Goal: Share content: Share content

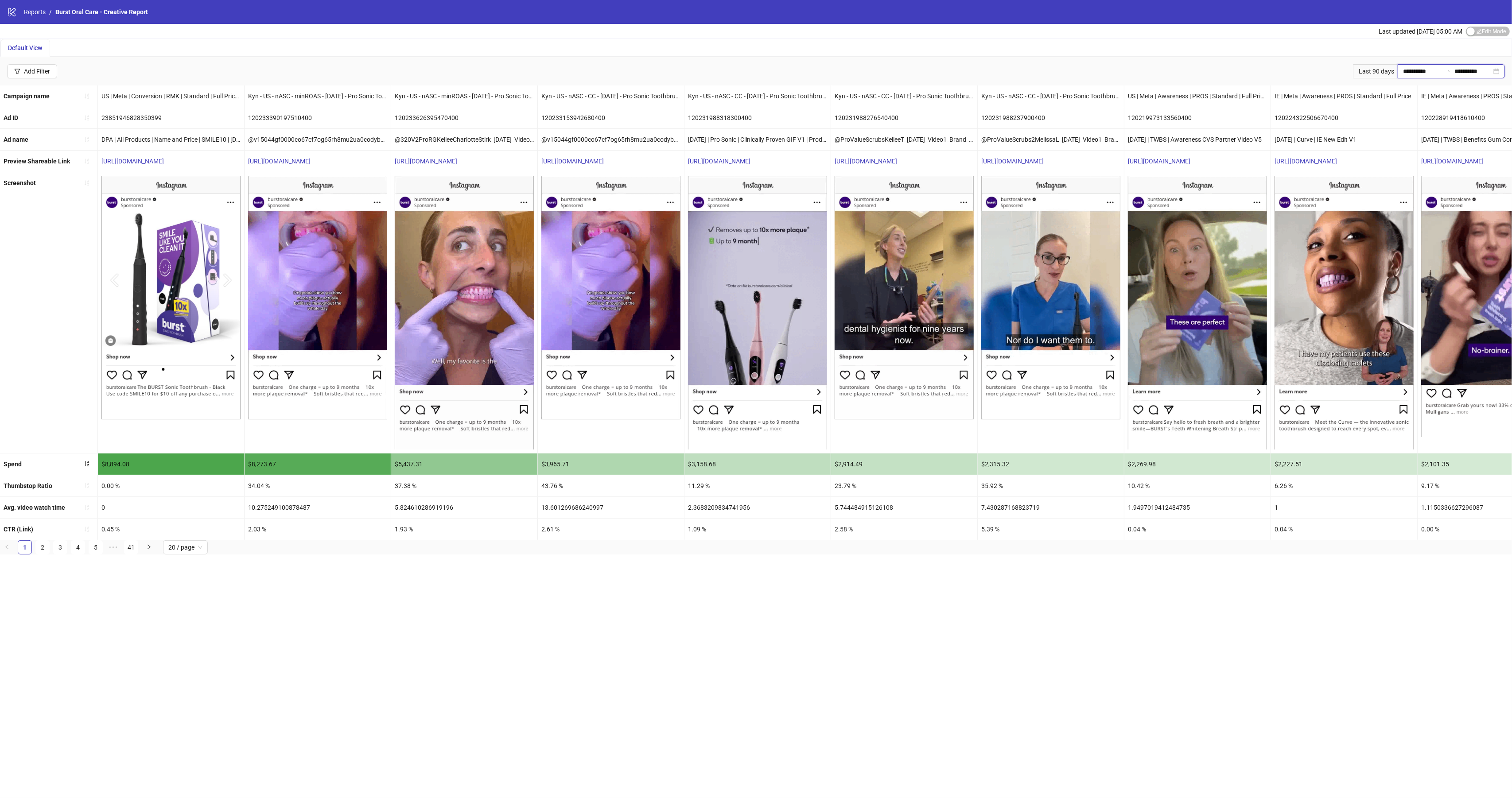
click at [1423, 67] on input "**********" at bounding box center [1422, 71] width 37 height 10
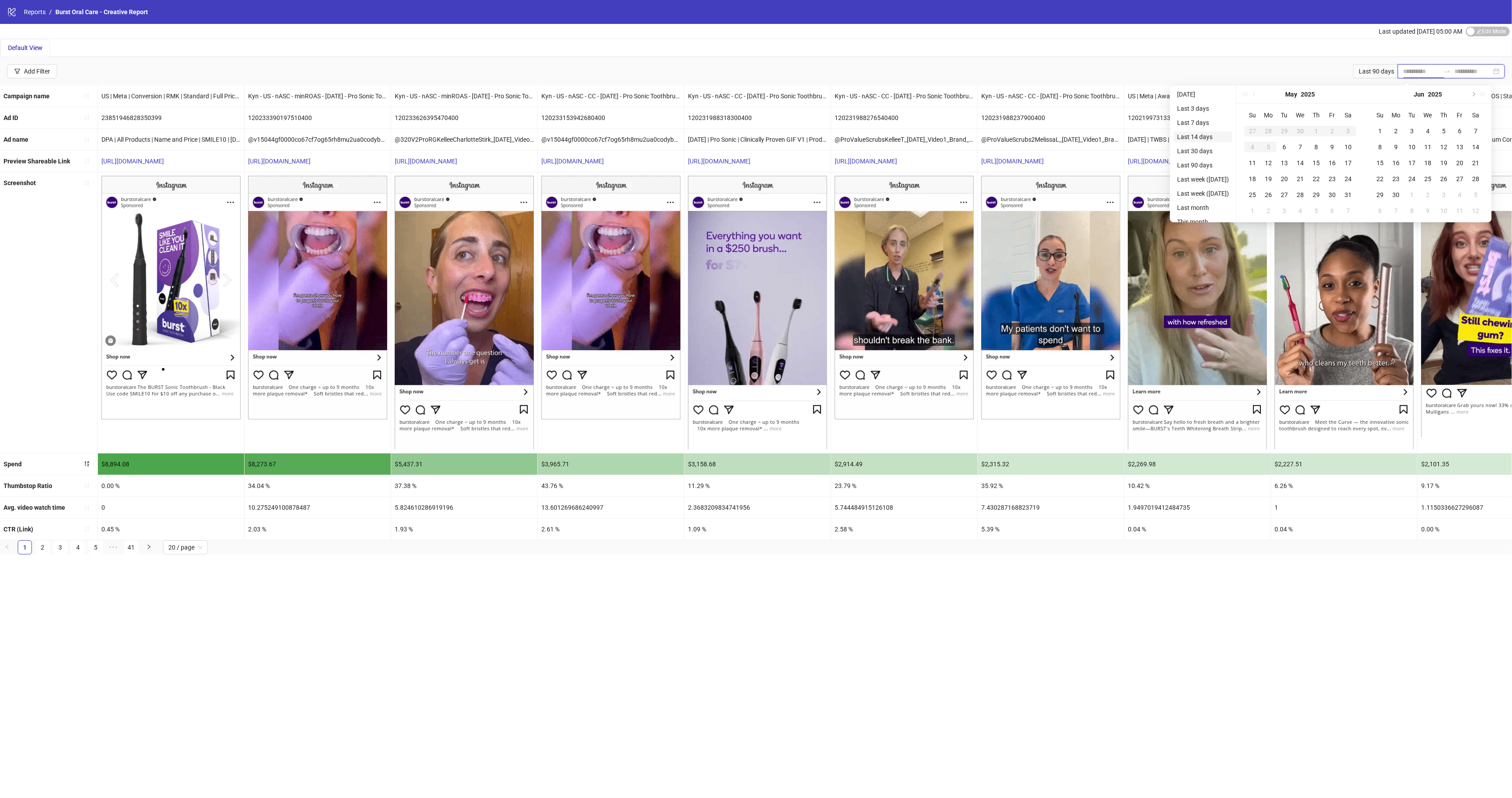
type input "**********"
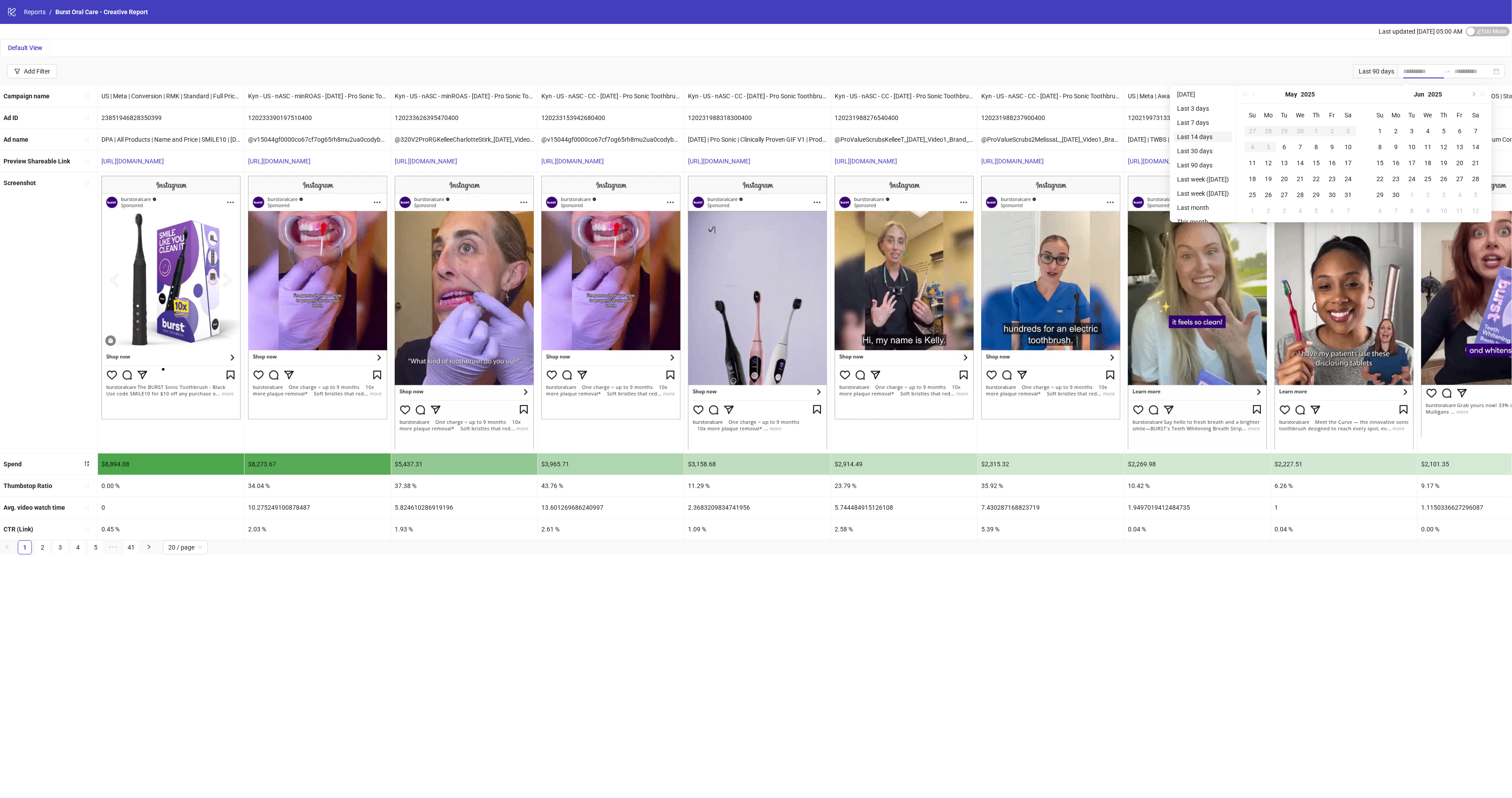
click at [1208, 136] on li "Last 14 days" at bounding box center [1203, 136] width 59 height 11
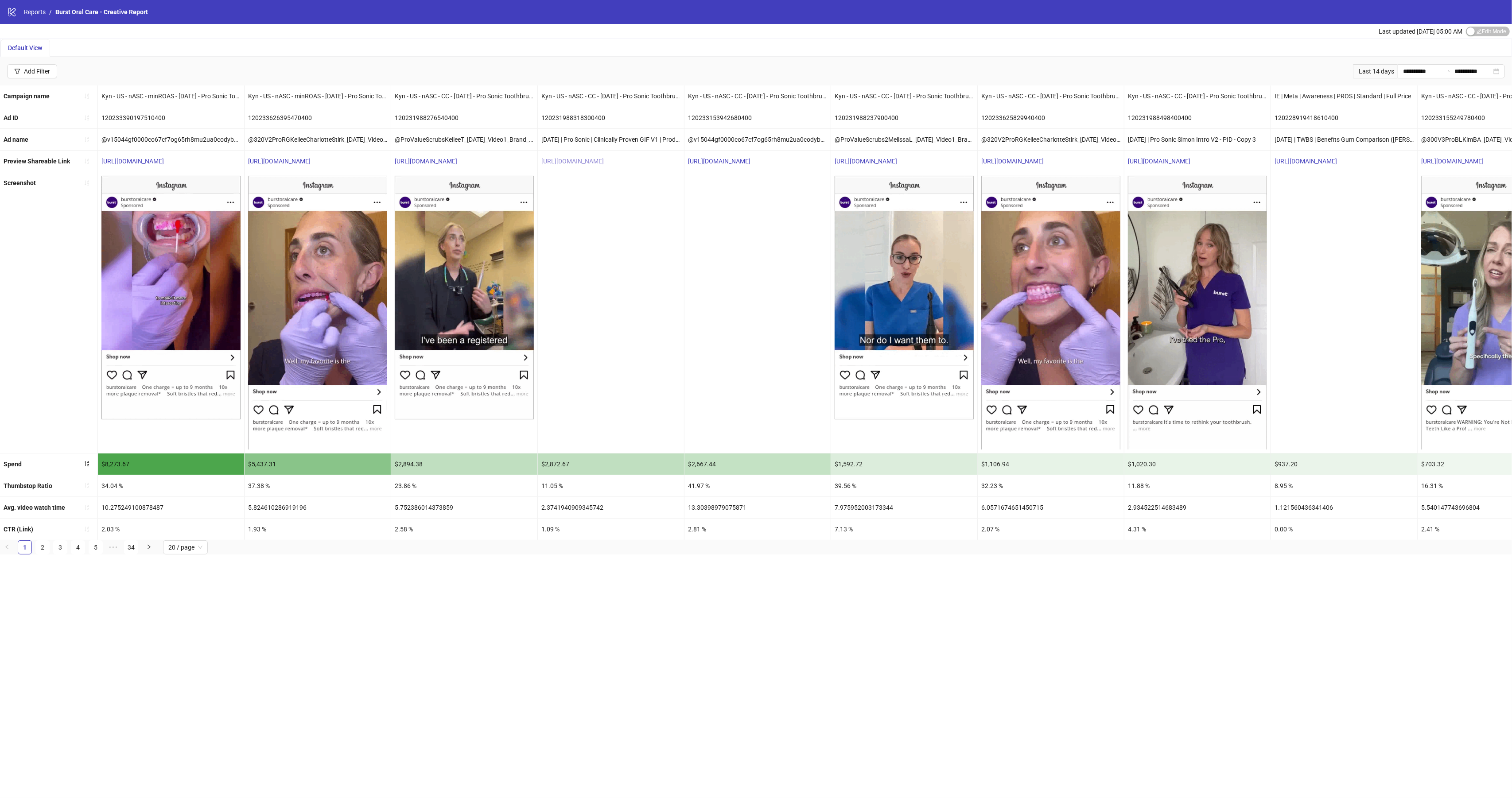
click at [600, 162] on link "[URL][DOMAIN_NAME]" at bounding box center [573, 161] width 63 height 7
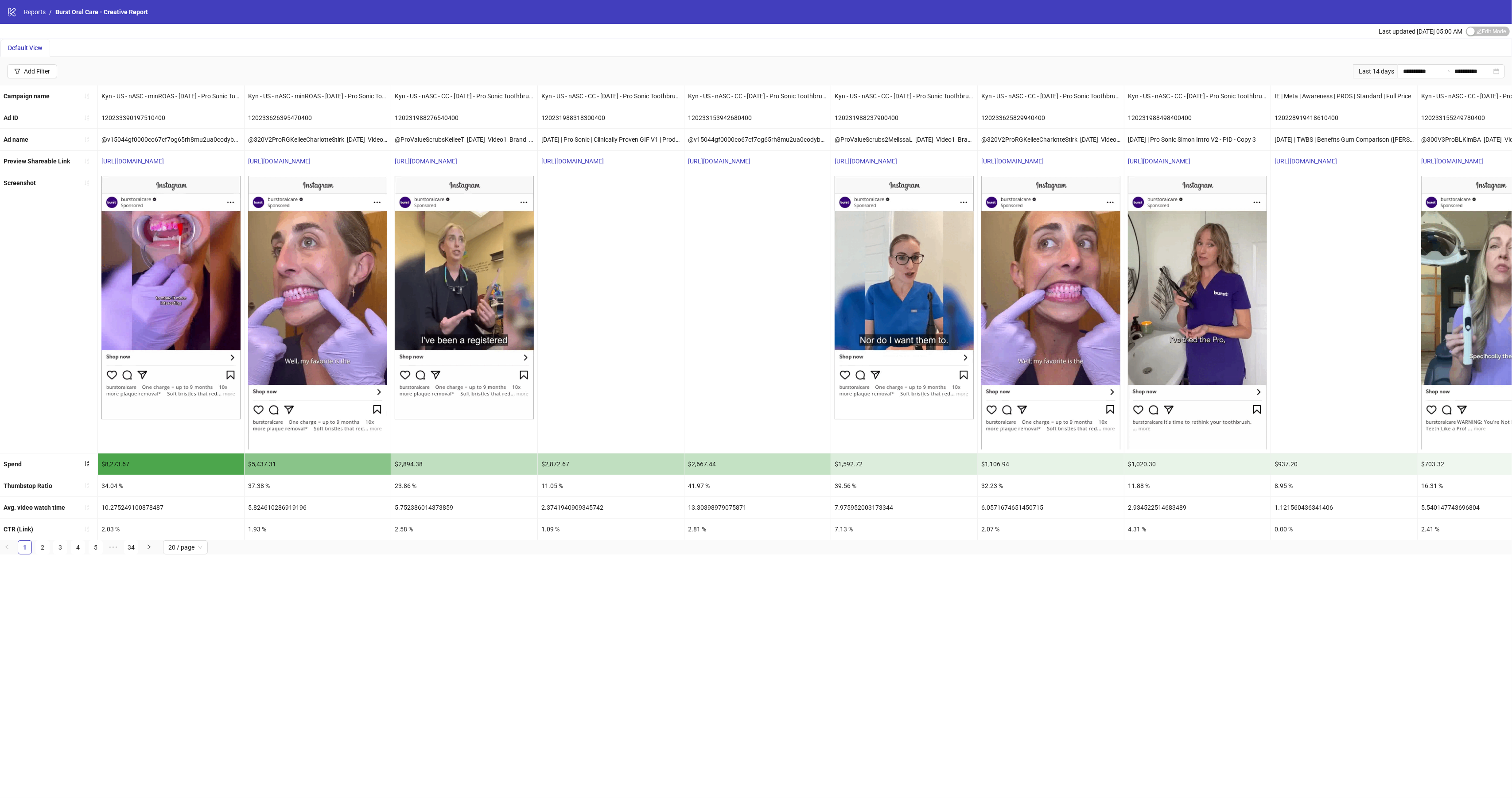
click at [755, 285] on div at bounding box center [757, 312] width 146 height 281
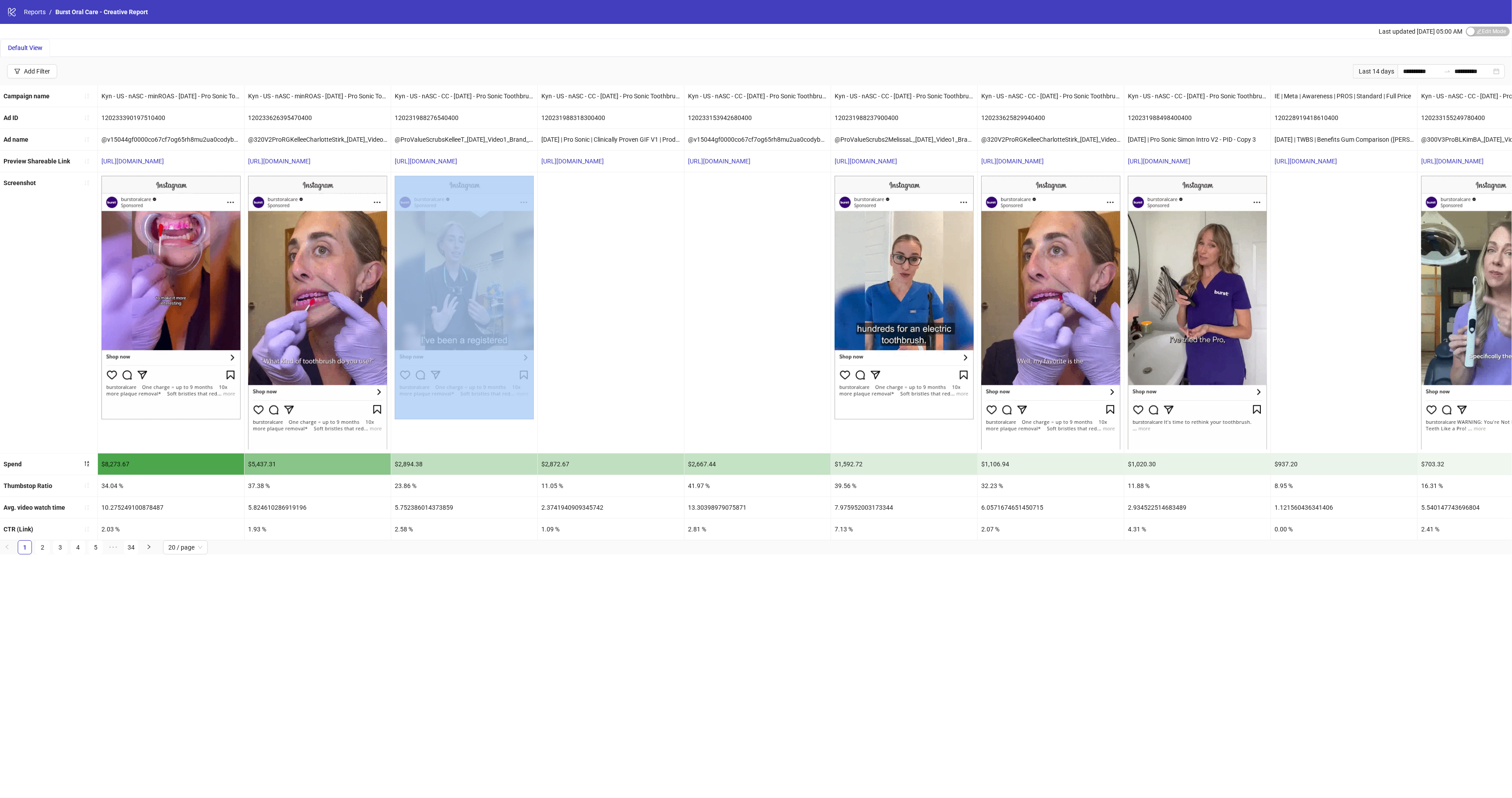
click at [755, 285] on div at bounding box center [757, 312] width 146 height 281
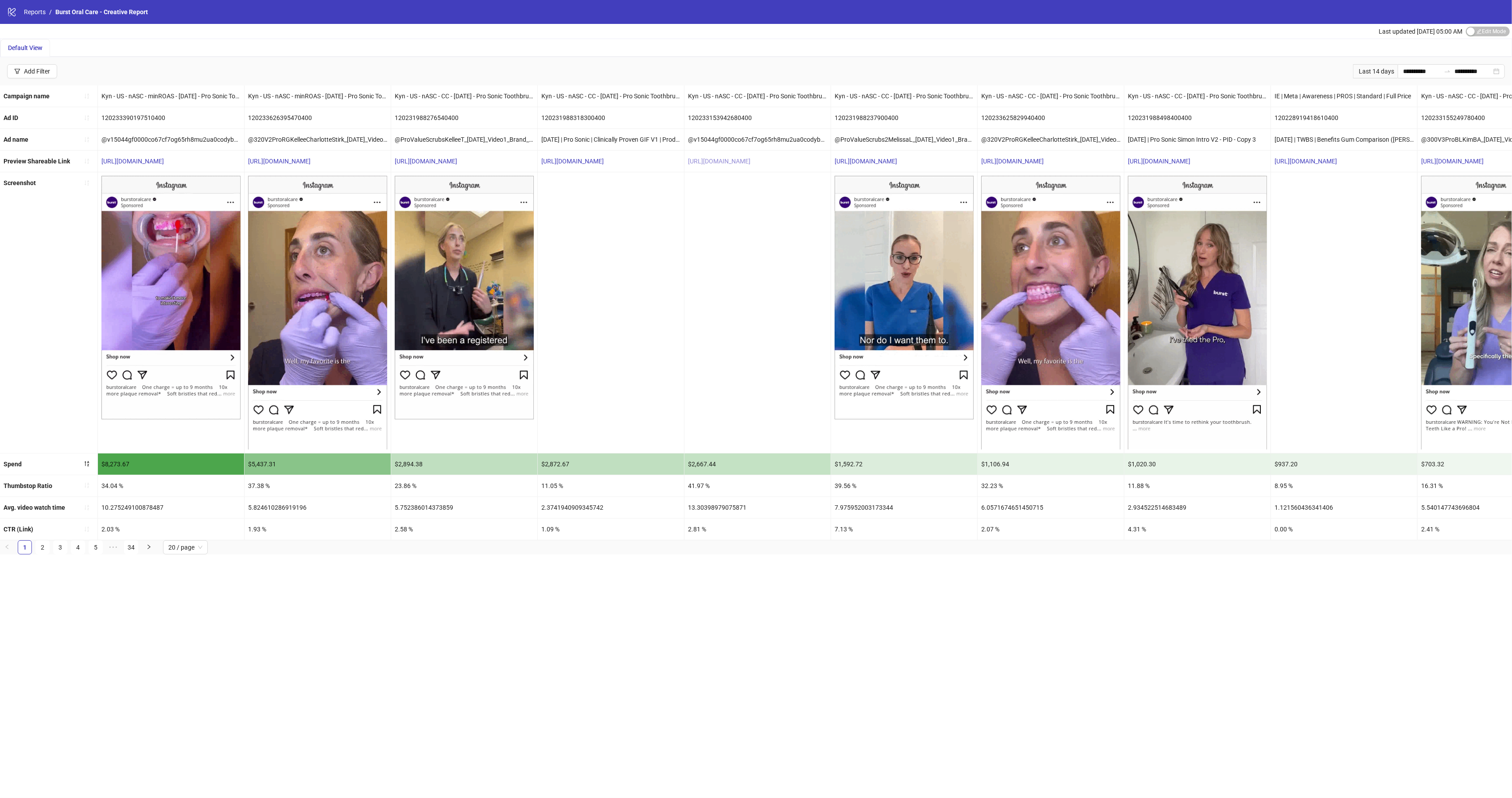
click at [722, 159] on link "[URL][DOMAIN_NAME]" at bounding box center [720, 161] width 63 height 7
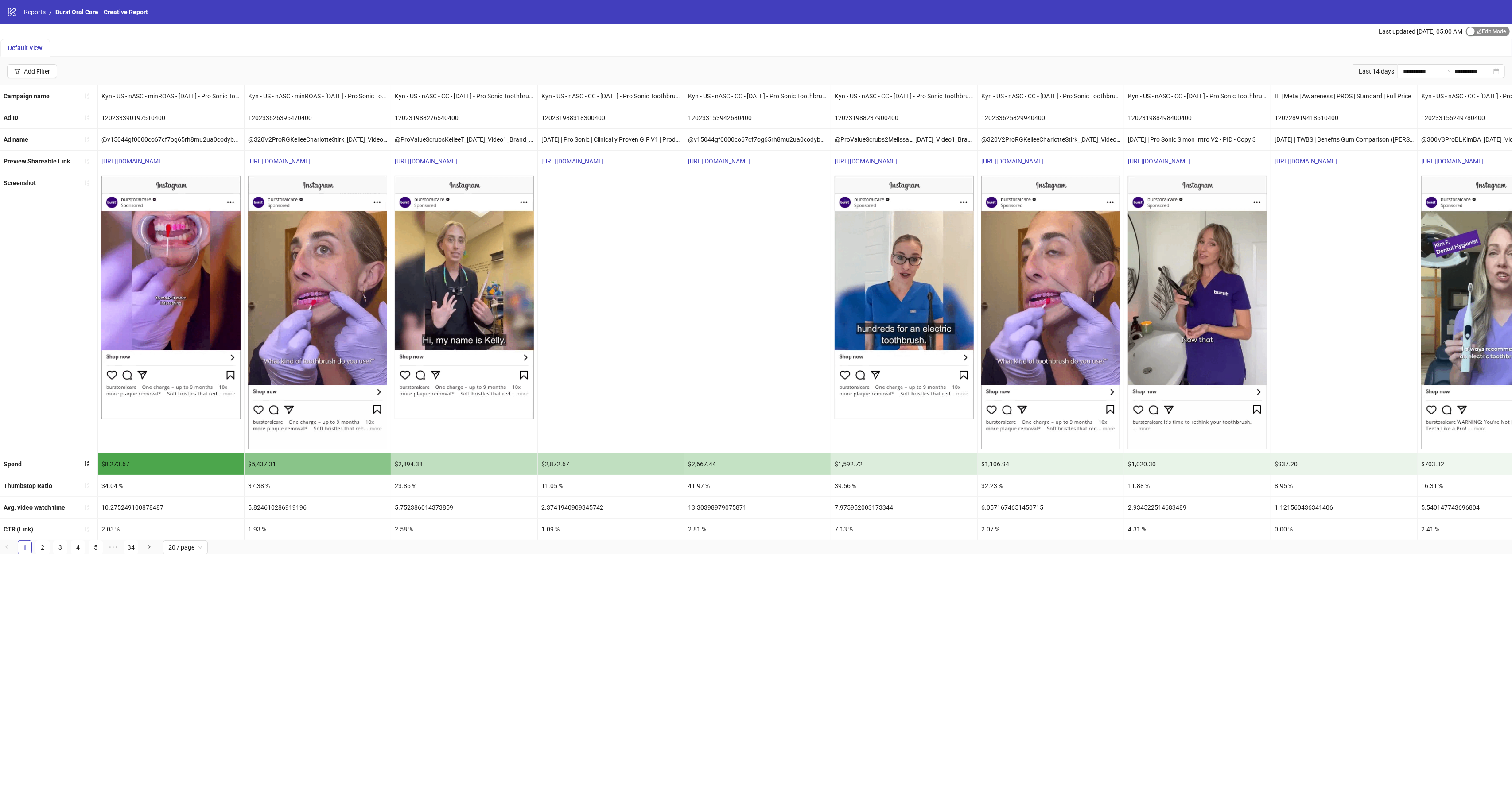
click at [1484, 31] on span "Edit Mode Edit Mode" at bounding box center [1488, 31] width 44 height 10
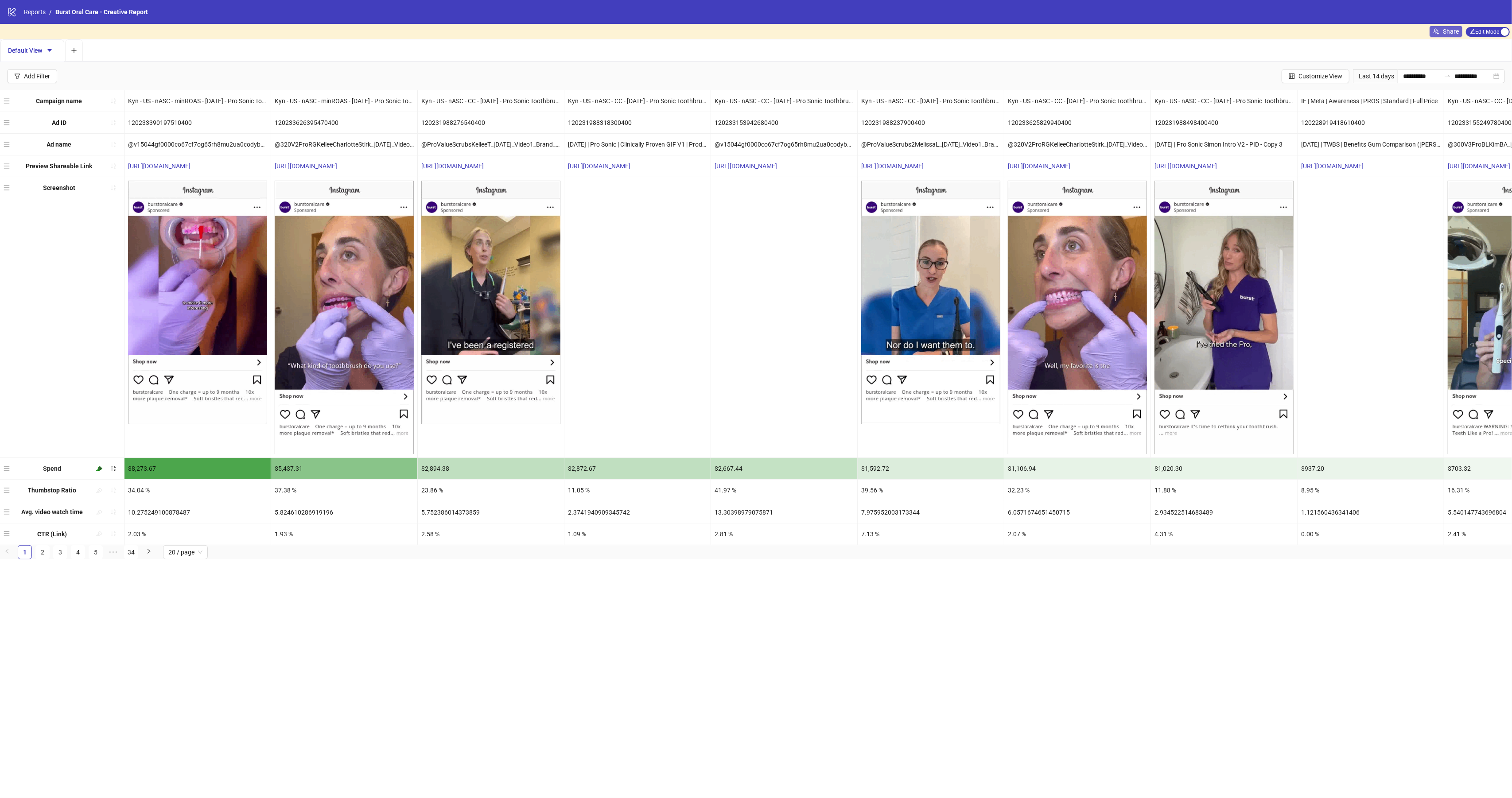
click at [1451, 31] on span "Share" at bounding box center [1451, 31] width 16 height 7
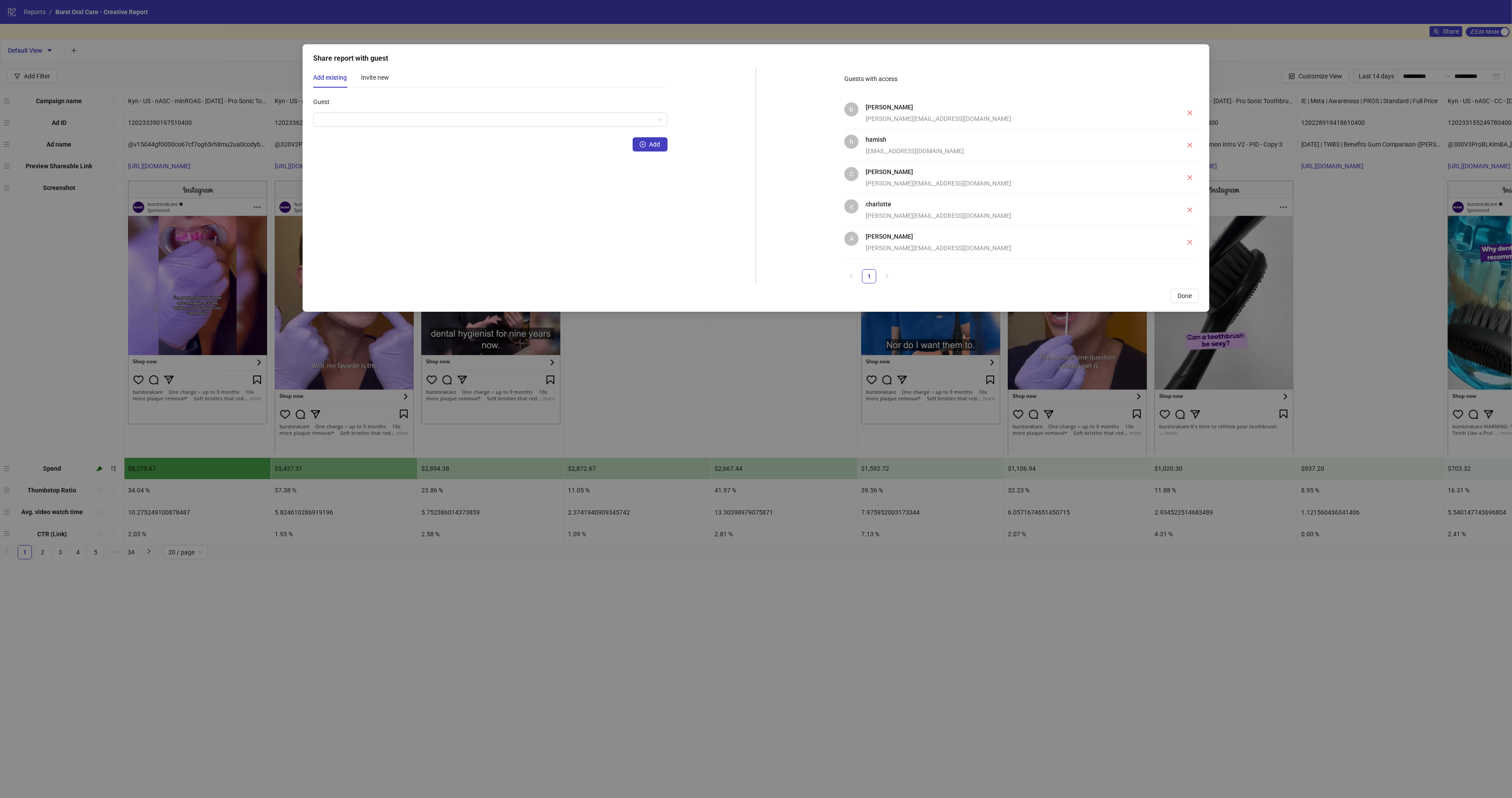
drag, startPoint x: 1231, startPoint y: 73, endPoint x: 1236, endPoint y: 71, distance: 5.4
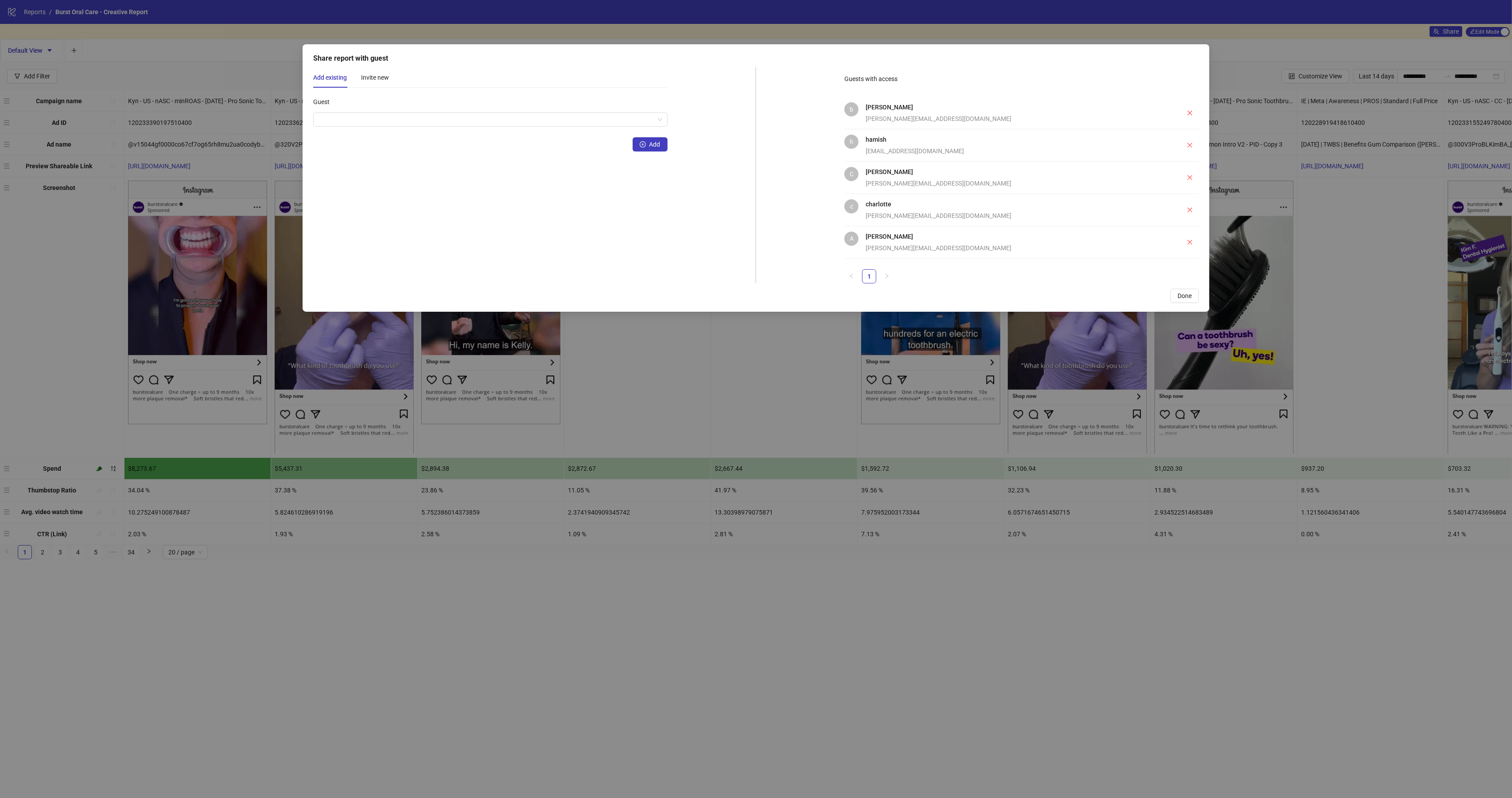
click at [1232, 73] on div "Share report with guest Add existing Invite new Guest Add Guests with access b …" at bounding box center [756, 399] width 1512 height 798
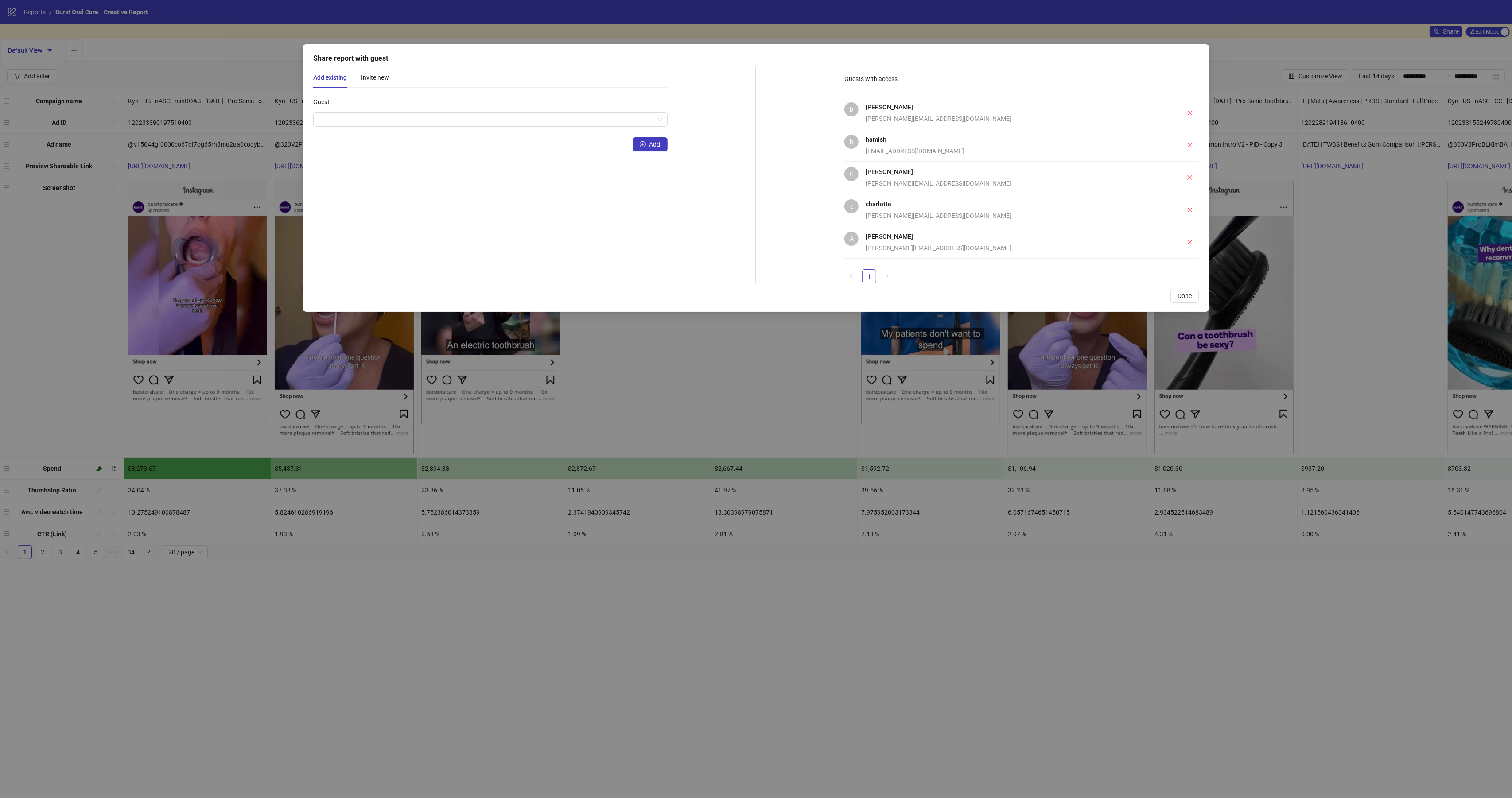
drag, startPoint x: 1423, startPoint y: 53, endPoint x: 1195, endPoint y: 91, distance: 231.1
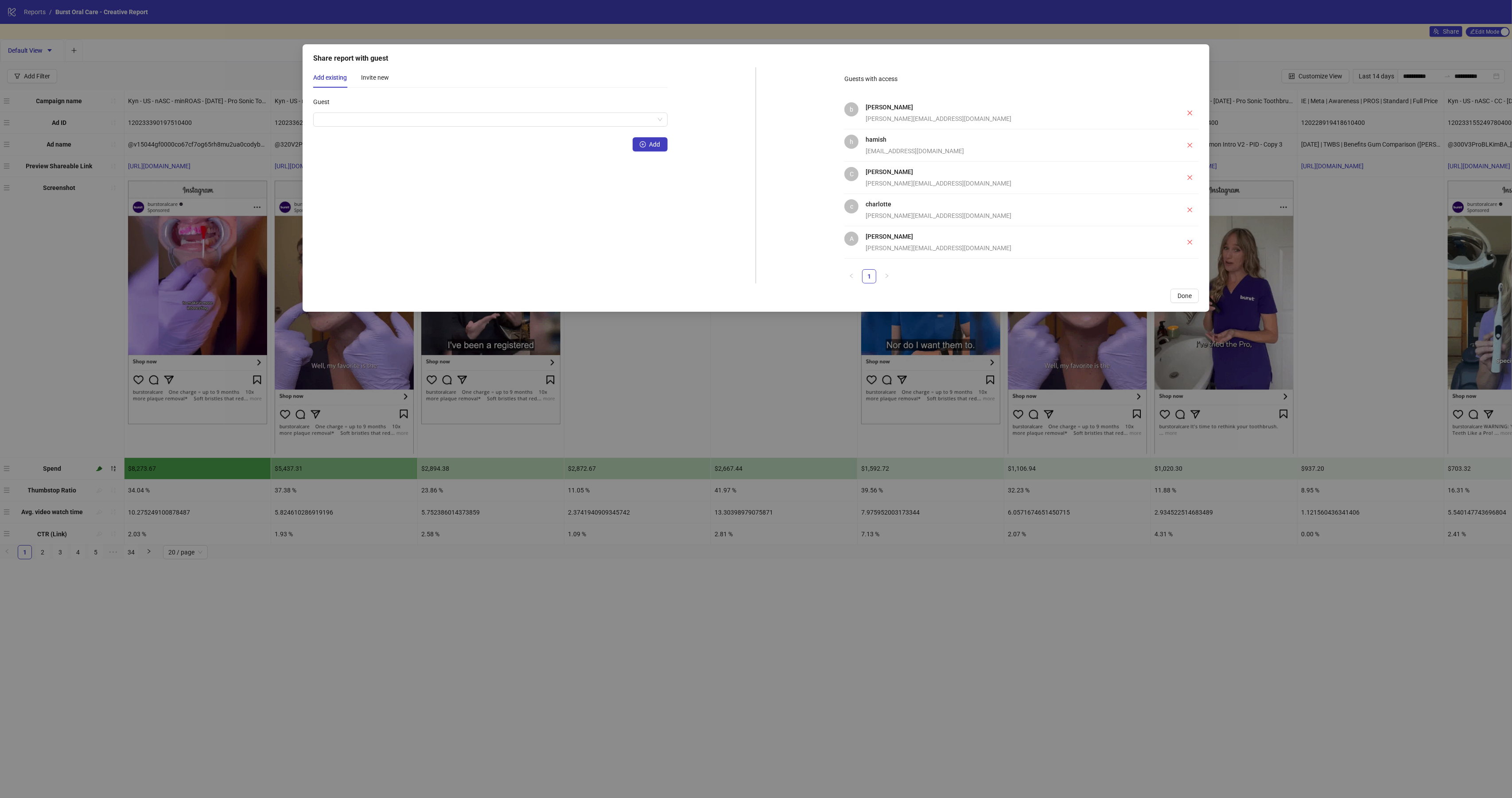
click at [1423, 53] on div "Share report with guest Add existing Invite new Guest Add Guests with access b …" at bounding box center [756, 399] width 1512 height 798
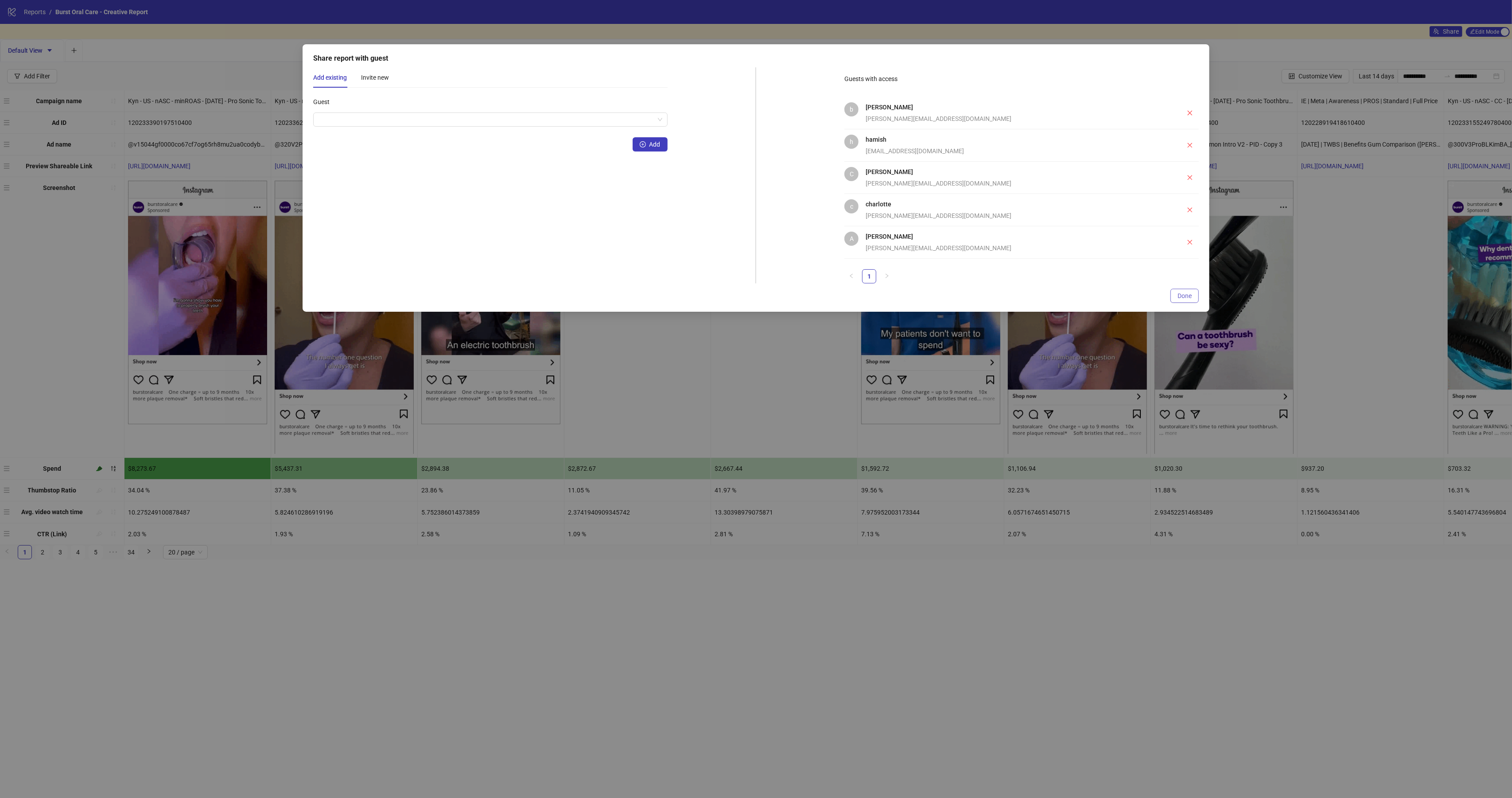
click at [1194, 298] on button "Done" at bounding box center [1185, 296] width 29 height 14
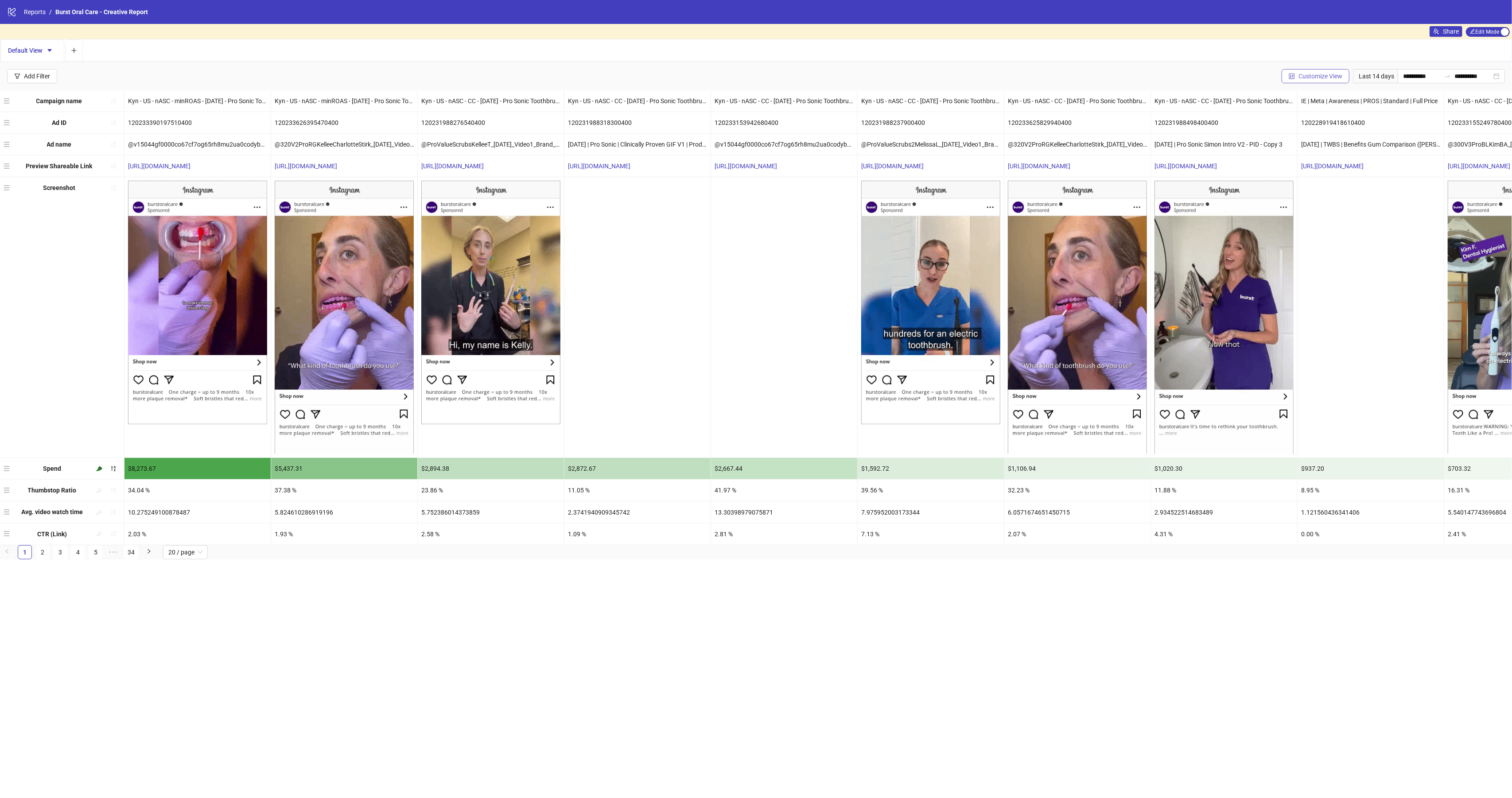
click at [1315, 74] on span "Customize View" at bounding box center [1320, 76] width 44 height 7
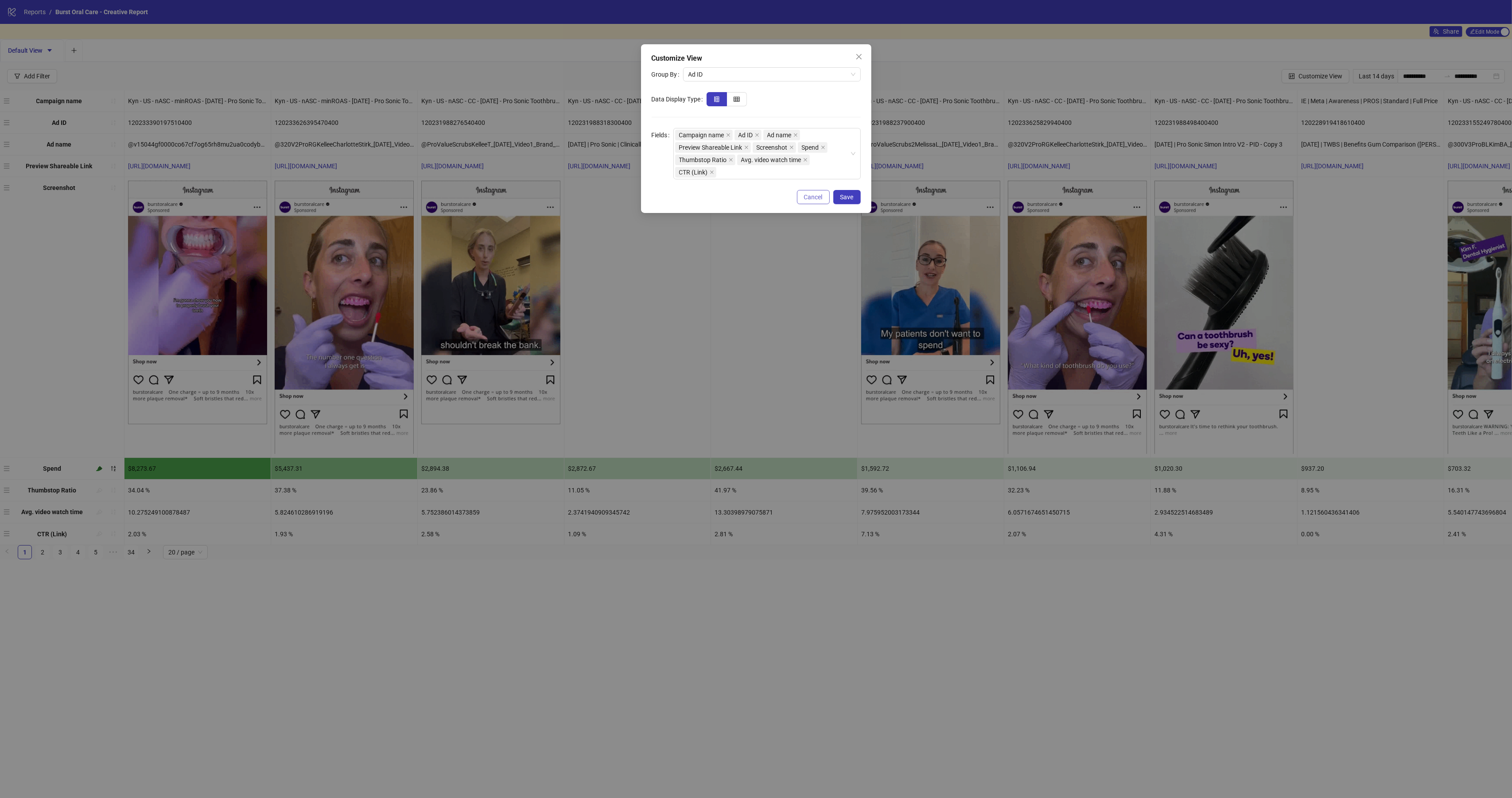
click at [822, 198] on span "Cancel" at bounding box center [814, 197] width 19 height 7
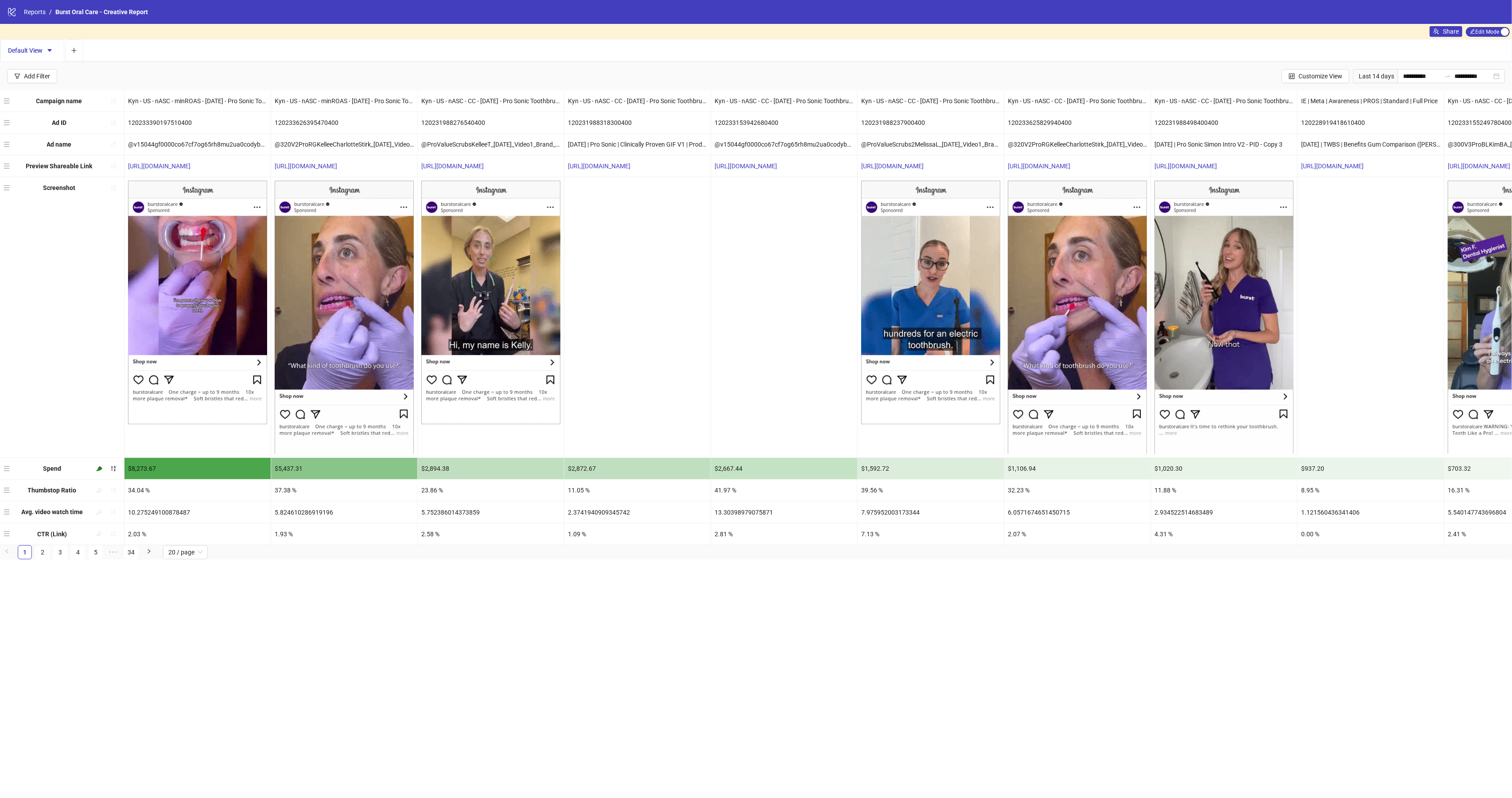
click at [932, 258] on img at bounding box center [931, 302] width 139 height 243
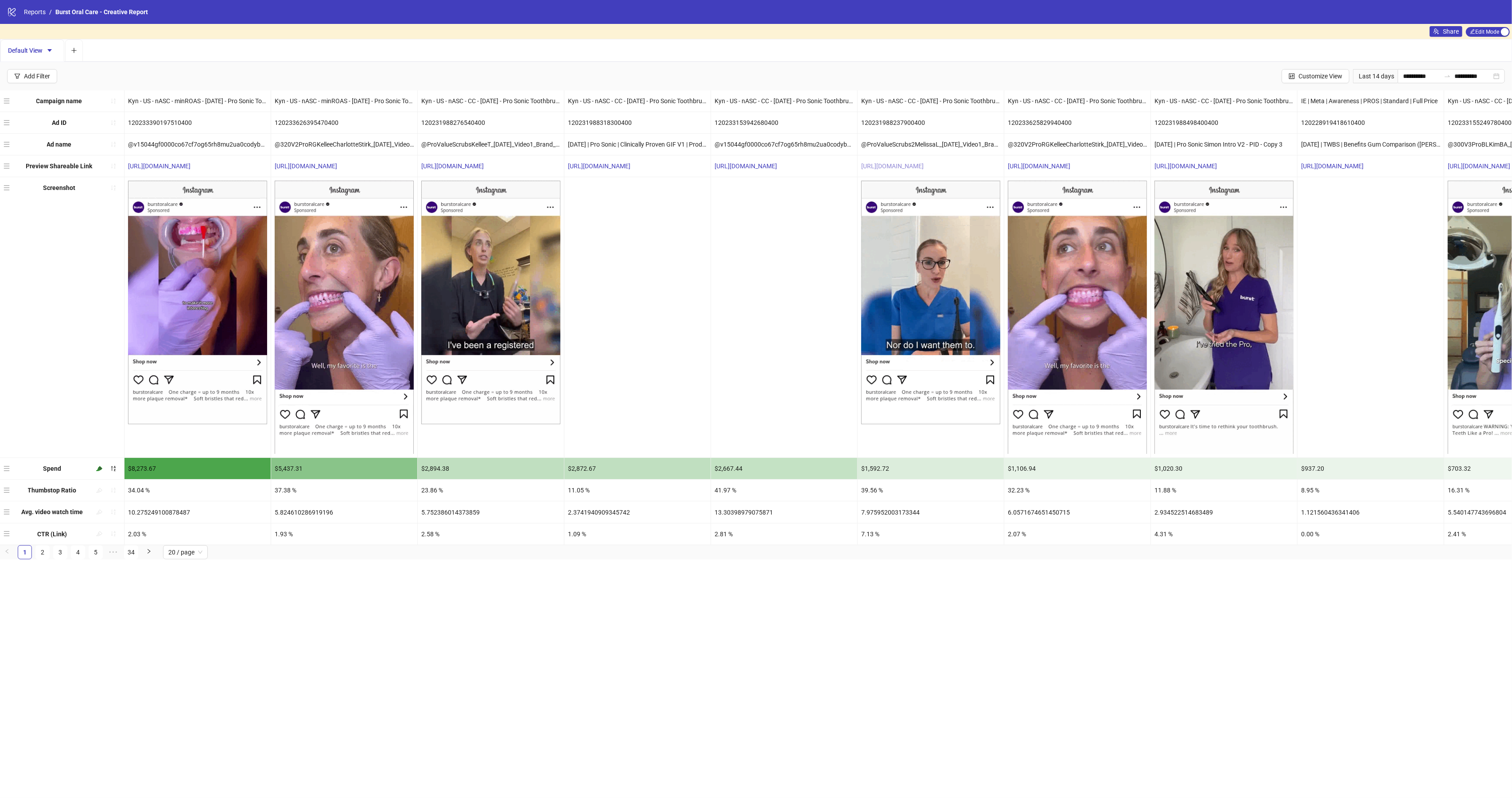
click at [909, 166] on link "[URL][DOMAIN_NAME]" at bounding box center [893, 166] width 63 height 7
